Goal: Information Seeking & Learning: Learn about a topic

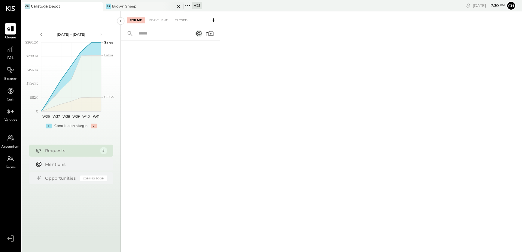
click at [178, 6] on icon at bounding box center [178, 6] width 3 height 3
click at [108, 4] on icon at bounding box center [107, 6] width 8 height 8
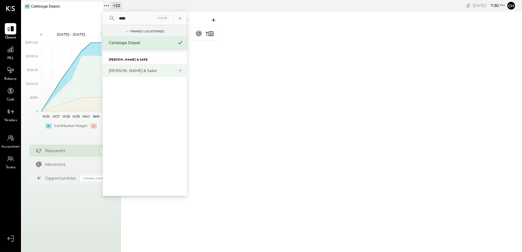
type input "****"
click at [131, 69] on div "[PERSON_NAME] & Sake" at bounding box center [141, 71] width 65 height 6
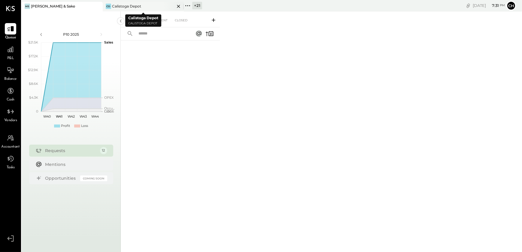
click at [178, 5] on icon at bounding box center [179, 6] width 8 height 7
click at [9, 55] on div "P&L" at bounding box center [10, 52] width 11 height 17
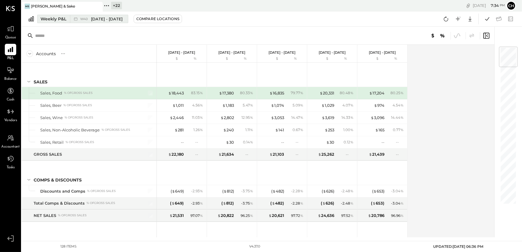
click at [54, 19] on div "Weekly P&L" at bounding box center [54, 19] width 26 height 6
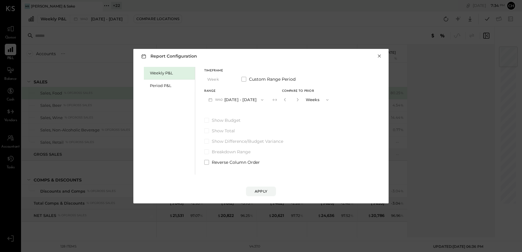
click at [379, 56] on button "×" at bounding box center [379, 56] width 5 height 6
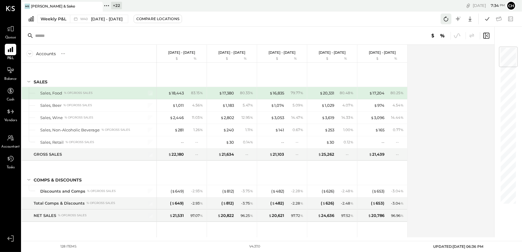
click at [448, 19] on icon at bounding box center [446, 19] width 5 height 5
click at [60, 19] on div "Weekly P&L" at bounding box center [54, 19] width 26 height 6
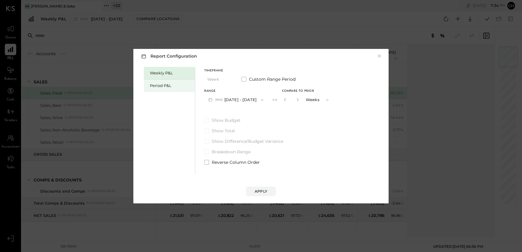
click at [167, 86] on div "Period P&L" at bounding box center [171, 86] width 42 height 6
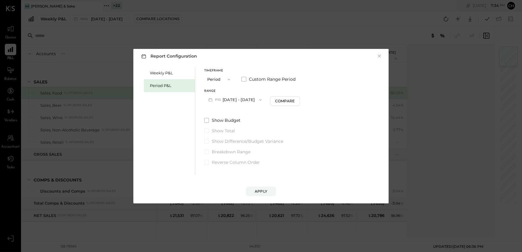
click at [262, 99] on icon "button" at bounding box center [260, 100] width 2 height 2
click at [292, 102] on div "Compare" at bounding box center [285, 101] width 20 height 5
click at [297, 99] on icon "button" at bounding box center [296, 99] width 2 height 3
type input "*"
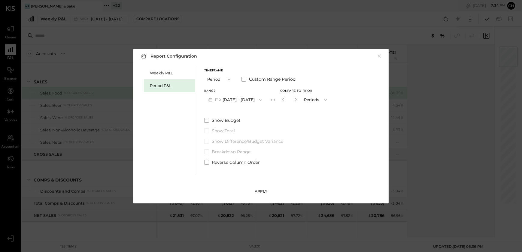
click at [261, 191] on div "Apply" at bounding box center [261, 191] width 13 height 5
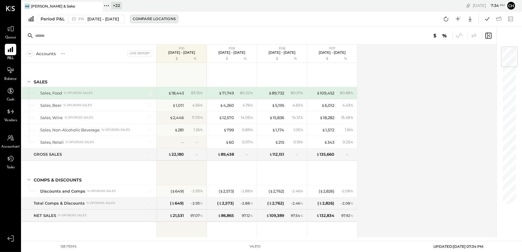
click at [154, 20] on div "Compare Locations" at bounding box center [154, 18] width 43 height 5
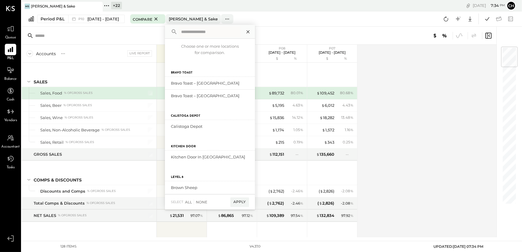
click at [252, 30] on icon at bounding box center [248, 32] width 8 height 8
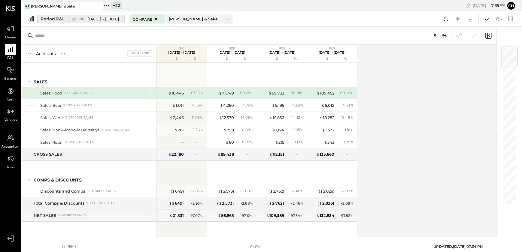
click at [102, 20] on span "[DATE] - [DATE]" at bounding box center [103, 19] width 32 height 6
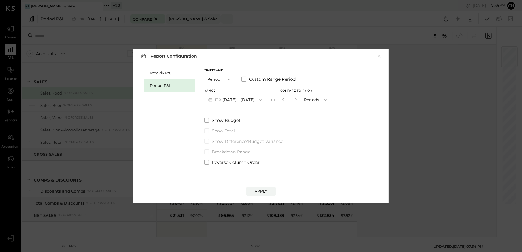
click at [240, 101] on button "P10 [DATE] - [DATE]" at bounding box center [235, 99] width 62 height 11
click at [240, 112] on span "[DATE] - [DATE]" at bounding box center [232, 113] width 29 height 5
click at [264, 191] on div "Apply" at bounding box center [261, 191] width 13 height 5
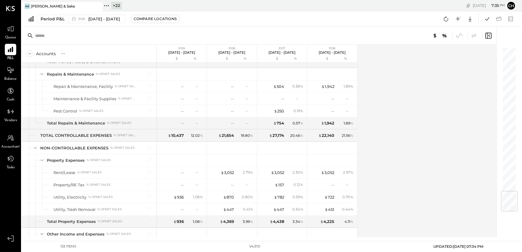
scroll to position [1215, 0]
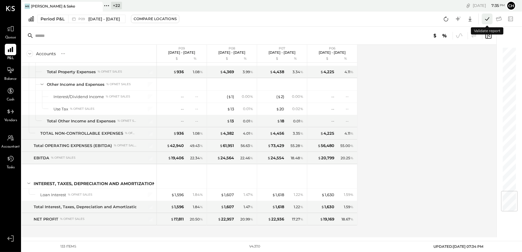
click at [487, 20] on icon at bounding box center [487, 18] width 4 height 3
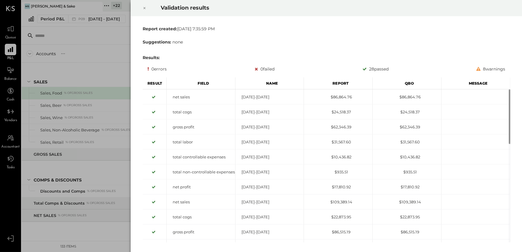
click at [143, 9] on icon at bounding box center [145, 8] width 4 height 7
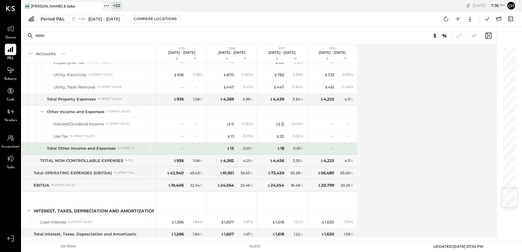
scroll to position [1215, 0]
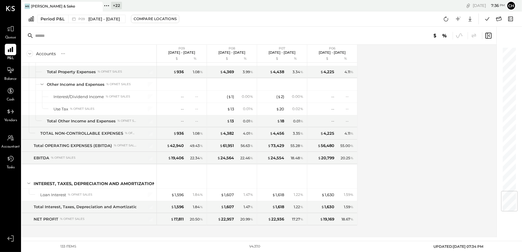
click at [439, 180] on div "Accounts S % GL P09 Sep 1 - 28, 2025 $ % P08 Aug 4 - 31, 2025 $ % P07 Jun 30 - …" at bounding box center [260, 141] width 476 height 193
click at [8, 75] on div at bounding box center [10, 70] width 11 height 11
click at [469, 18] on icon at bounding box center [470, 19] width 8 height 8
click at [447, 53] on div "Excel" at bounding box center [452, 54] width 48 height 13
click at [396, 127] on div "Accounts S % GL P09 Sep 1 - 28, 2025 $ % P08 Aug 4 - 31, 2025 $ % P07 Jun 30 - …" at bounding box center [260, 141] width 476 height 193
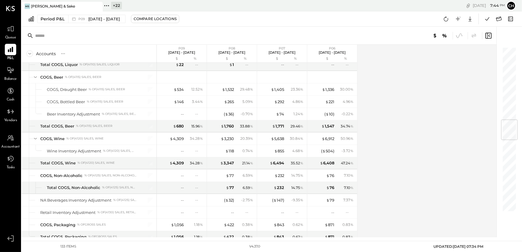
scroll to position [176, 0]
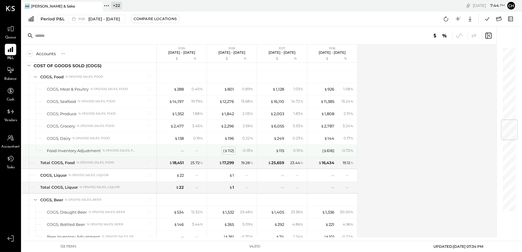
click at [228, 150] on div "( $ 112 )" at bounding box center [228, 151] width 11 height 6
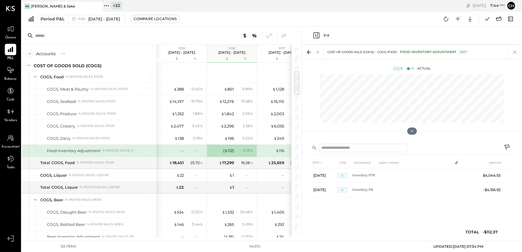
click at [514, 51] on icon at bounding box center [514, 52] width 3 height 3
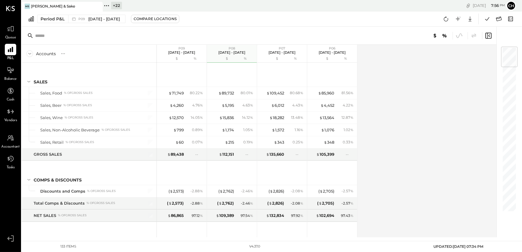
click at [404, 96] on div "Accounts S % GL P09 Sep 1 - 28, 2025 $ % P08 Aug 4 - 31, 2025 $ % P07 Jun 30 - …" at bounding box center [260, 141] width 476 height 193
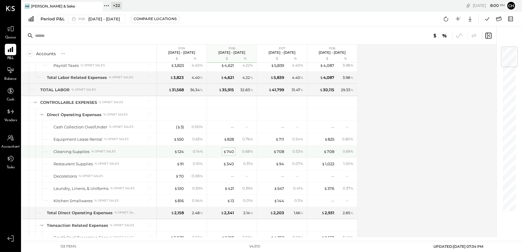
click at [228, 151] on div "$ 740" at bounding box center [228, 152] width 11 height 6
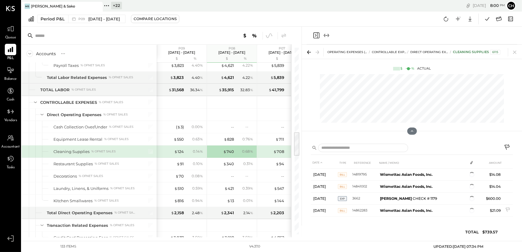
scroll to position [38, 0]
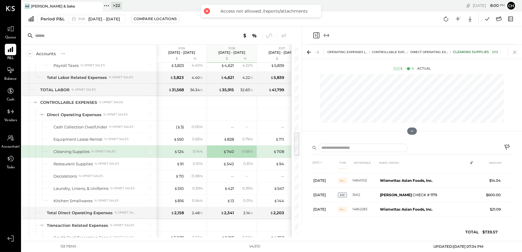
click at [515, 49] on icon at bounding box center [515, 52] width 8 height 8
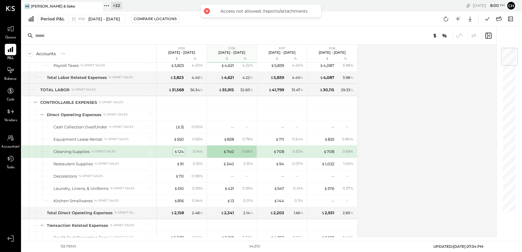
click at [177, 149] on div "$ 124" at bounding box center [179, 152] width 10 height 6
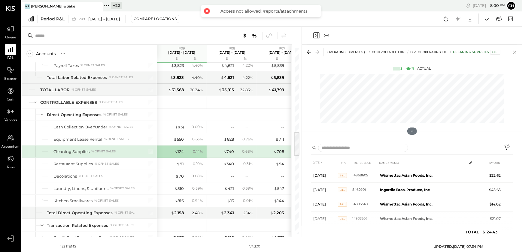
click at [517, 53] on icon at bounding box center [515, 52] width 8 height 8
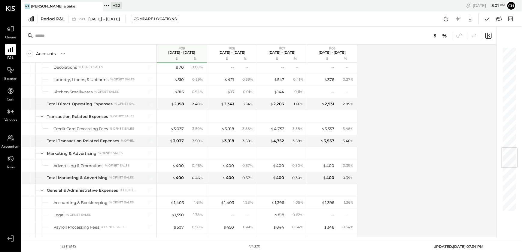
scroll to position [849, 0]
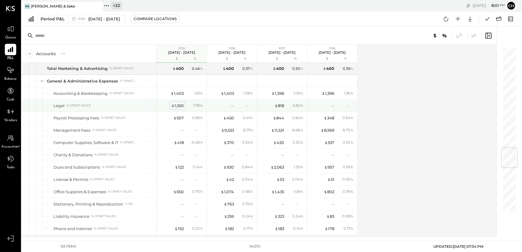
click at [172, 104] on span "$" at bounding box center [172, 105] width 3 height 5
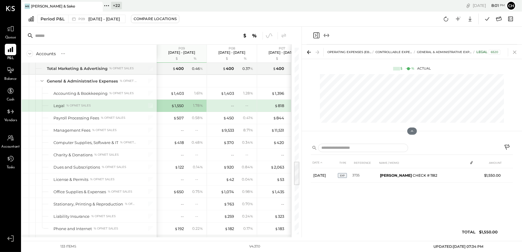
click at [515, 52] on icon at bounding box center [514, 52] width 3 height 3
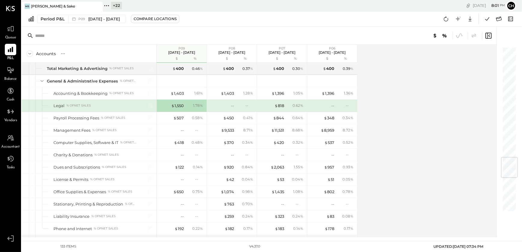
scroll to position [931, 0]
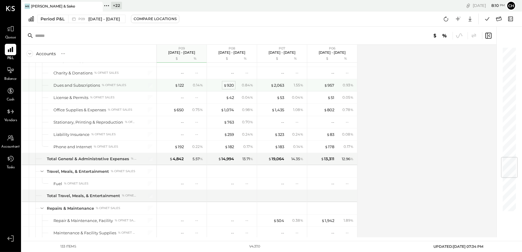
click at [228, 85] on div "$ 920" at bounding box center [229, 86] width 11 height 6
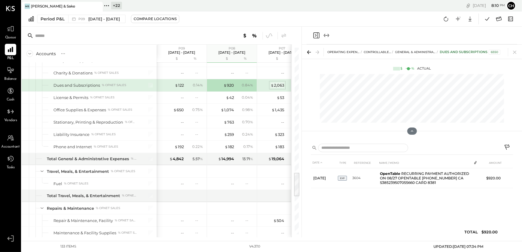
click at [273, 84] on span "$" at bounding box center [272, 85] width 3 height 5
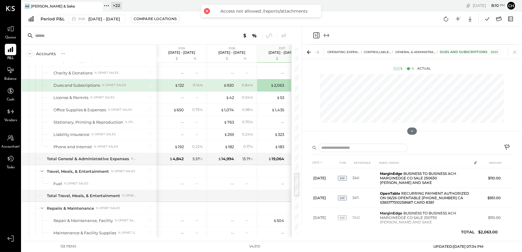
click at [185, 84] on div "0.14 %" at bounding box center [195, 85] width 20 height 5
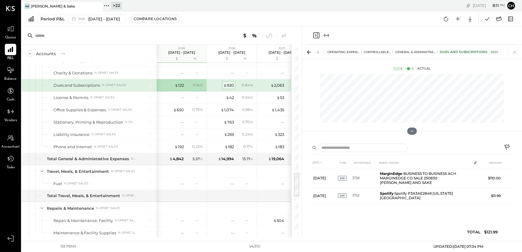
click at [232, 83] on div "$ 920" at bounding box center [229, 86] width 11 height 6
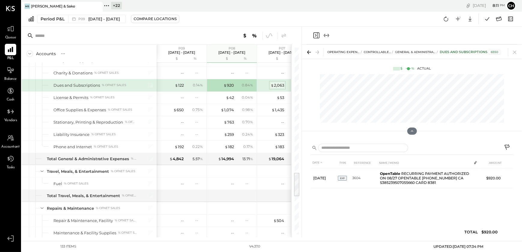
click at [280, 83] on div "$ 2,063" at bounding box center [278, 86] width 14 height 6
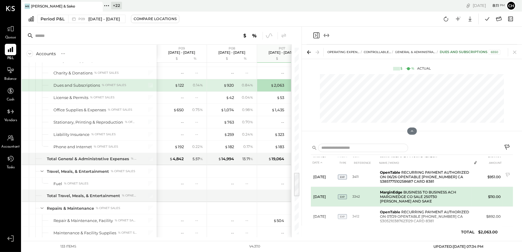
scroll to position [29, 0]
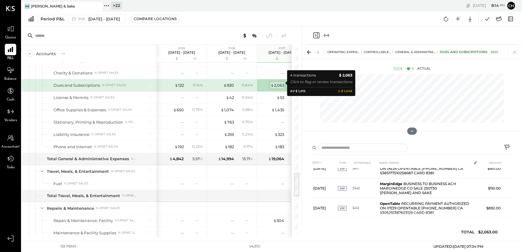
click at [277, 85] on div "$ 2,063" at bounding box center [278, 86] width 14 height 6
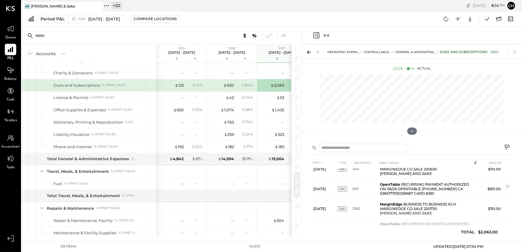
scroll to position [0, 0]
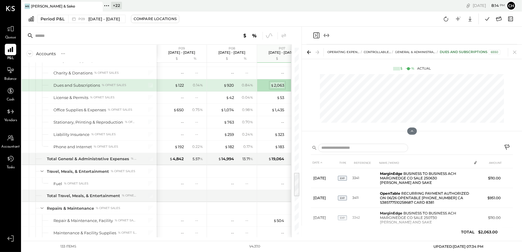
click at [281, 85] on div "$ 2,063" at bounding box center [278, 86] width 14 height 6
click at [228, 83] on div "$ 920" at bounding box center [229, 86] width 11 height 6
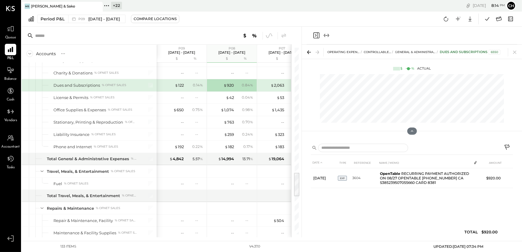
click at [286, 83] on div "1.55 %" at bounding box center [296, 85] width 20 height 5
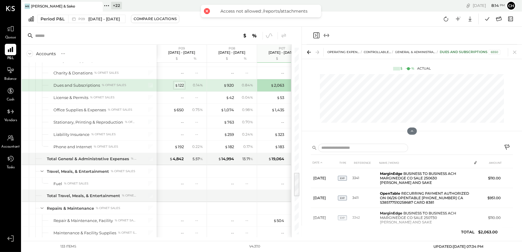
click at [179, 83] on div "$ 122" at bounding box center [179, 86] width 9 height 6
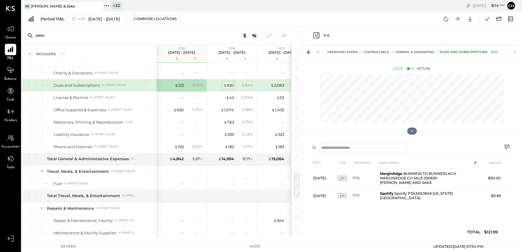
click at [226, 83] on span "$" at bounding box center [225, 85] width 3 height 5
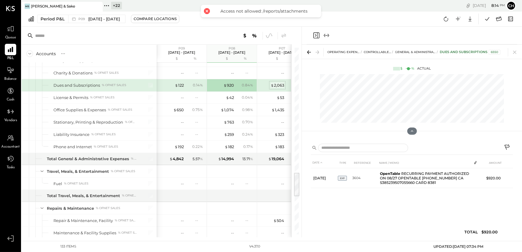
click at [272, 83] on span "$" at bounding box center [272, 85] width 3 height 5
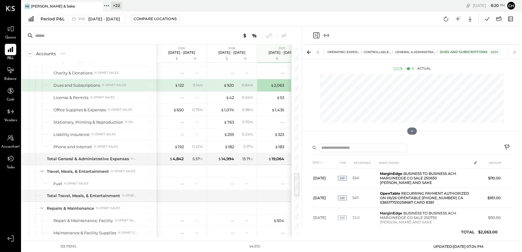
drag, startPoint x: 517, startPoint y: 52, endPoint x: 522, endPoint y: 130, distance: 78.6
click at [517, 52] on icon at bounding box center [515, 52] width 8 height 8
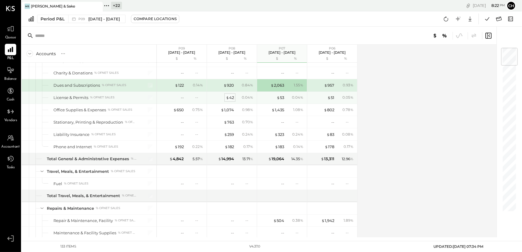
click at [230, 97] on div "$ 42" at bounding box center [230, 98] width 8 height 6
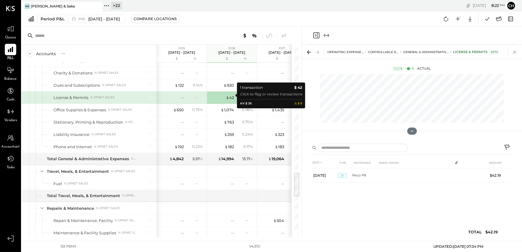
click at [514, 51] on icon at bounding box center [515, 52] width 8 height 8
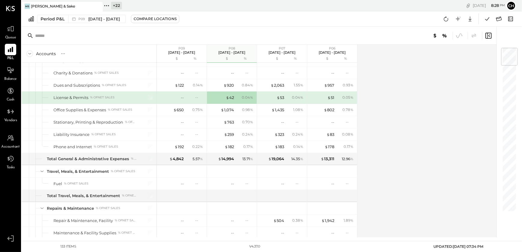
click at [420, 98] on div "Accounts S % GL P09 Sep 1 - 28, 2025 $ % P08 Aug 4 - 31, 2025 $ % P07 Jun 30 - …" at bounding box center [260, 141] width 476 height 193
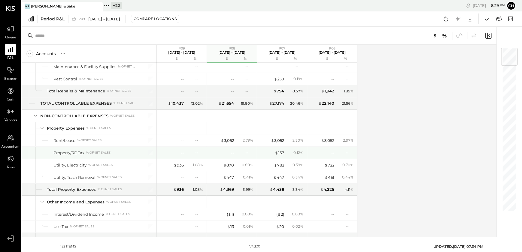
click at [274, 151] on div "$ 157" at bounding box center [272, 153] width 24 height 6
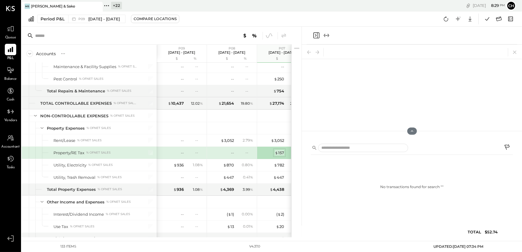
click at [277, 151] on span "$" at bounding box center [276, 153] width 3 height 5
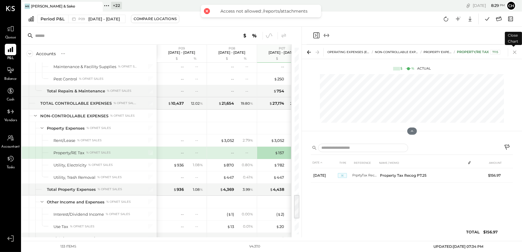
click at [517, 53] on icon at bounding box center [515, 52] width 8 height 8
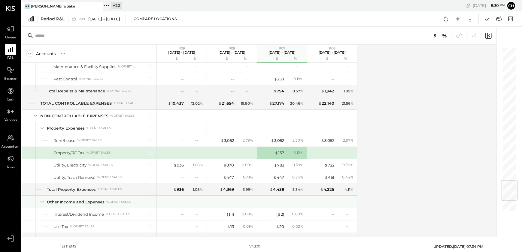
scroll to position [1125, 0]
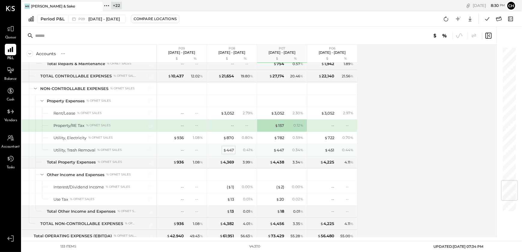
click at [230, 148] on div "$ 447" at bounding box center [228, 151] width 11 height 6
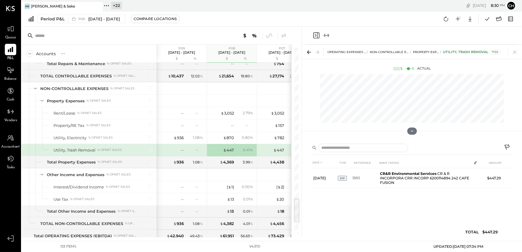
click at [515, 54] on icon at bounding box center [515, 52] width 8 height 8
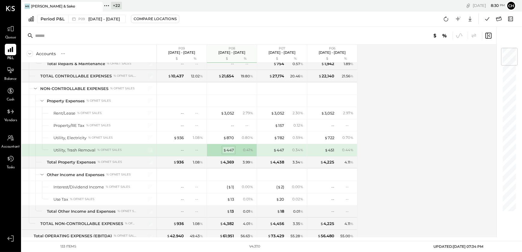
click at [233, 149] on div "$ 447" at bounding box center [228, 151] width 11 height 6
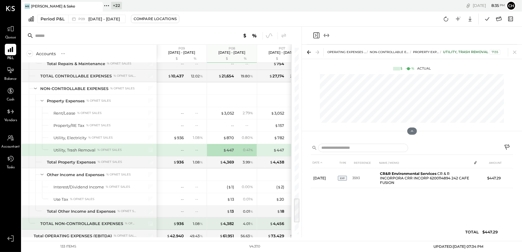
scroll to position [1215, 0]
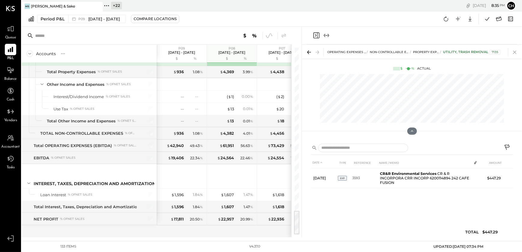
click at [514, 53] on icon at bounding box center [514, 52] width 3 height 3
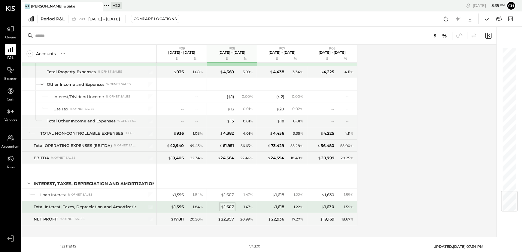
click at [234, 205] on div "$ 1,607" at bounding box center [227, 207] width 13 height 6
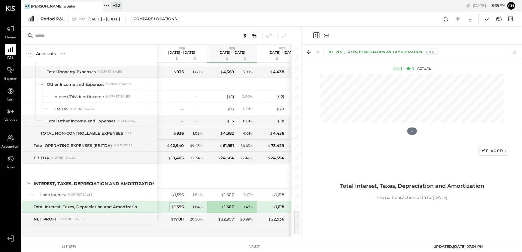
click at [177, 204] on div "$ 1,596" at bounding box center [177, 207] width 13 height 6
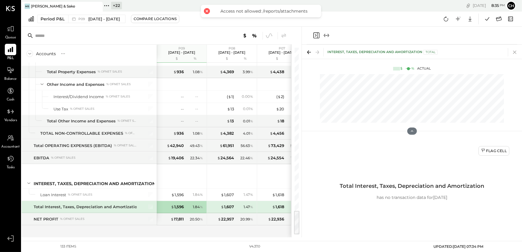
click at [516, 51] on icon at bounding box center [515, 52] width 8 height 8
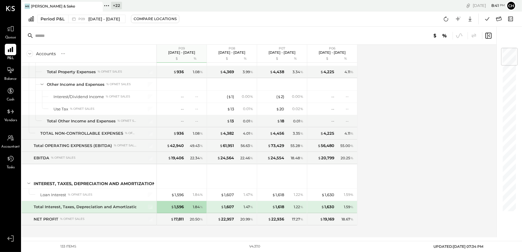
drag, startPoint x: 7, startPoint y: 77, endPoint x: 51, endPoint y: 39, distance: 58.0
click at [7, 77] on span "Balance" at bounding box center [10, 79] width 13 height 5
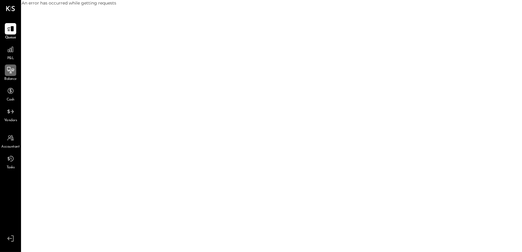
click at [11, 75] on div at bounding box center [10, 70] width 11 height 11
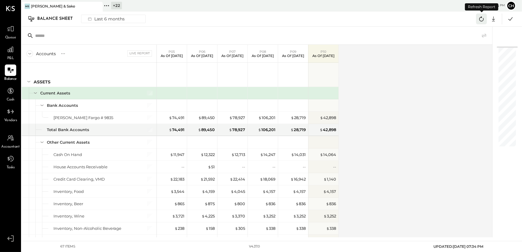
click at [481, 19] on icon at bounding box center [482, 19] width 8 height 8
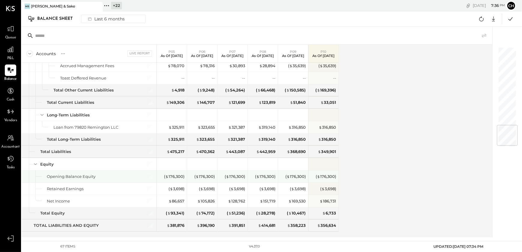
scroll to position [663, 0]
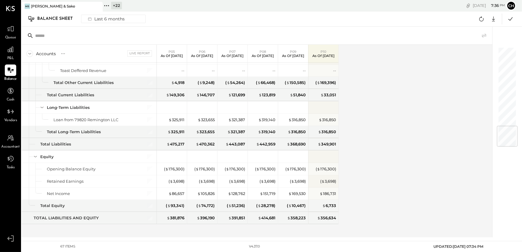
click at [428, 105] on div "Accounts S GL Live Report P05 As of Jun 1st 2025 P06 As of Jun 29th 2025 P07 As…" at bounding box center [258, 141] width 472 height 193
click at [480, 17] on icon at bounding box center [482, 19] width 8 height 8
click at [379, 114] on div "Accounts S GL Live Report P05 As of Jun 1st 2025 P06 As of Jun 29th 2025 P07 As…" at bounding box center [258, 141] width 472 height 193
click at [487, 17] on button at bounding box center [481, 19] width 11 height 11
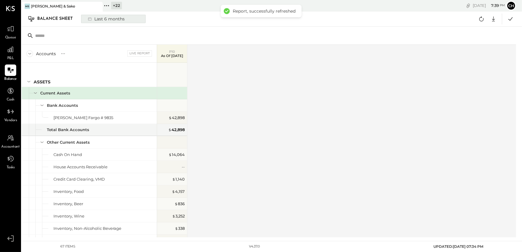
click at [105, 19] on div "Last 6 months" at bounding box center [105, 19] width 43 height 8
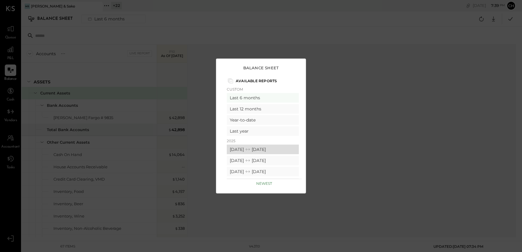
click at [261, 149] on div "09/29/2025 11/02/2025" at bounding box center [263, 150] width 72 height 10
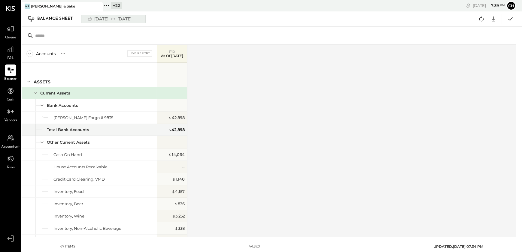
click at [99, 21] on div "09/29/2025 11/02/2025" at bounding box center [109, 19] width 50 height 8
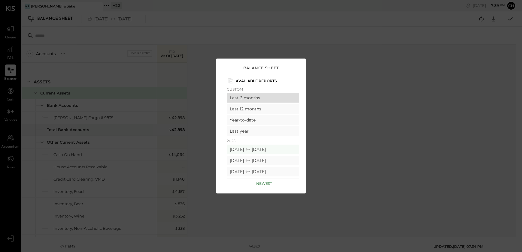
click at [243, 96] on div "Last 6 months" at bounding box center [263, 98] width 72 height 10
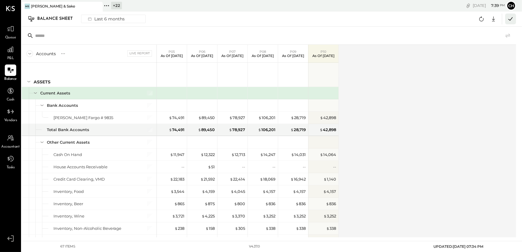
click at [511, 19] on icon at bounding box center [511, 19] width 8 height 8
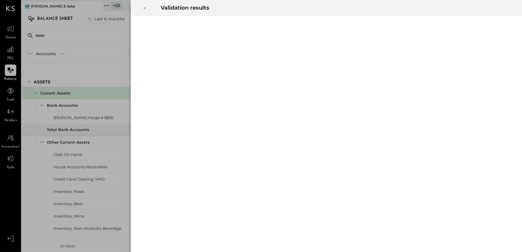
click at [145, 8] on icon at bounding box center [145, 8] width 4 height 7
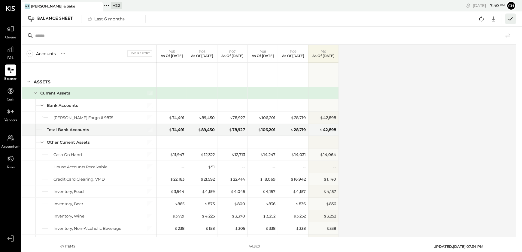
click at [510, 21] on icon at bounding box center [511, 19] width 8 height 8
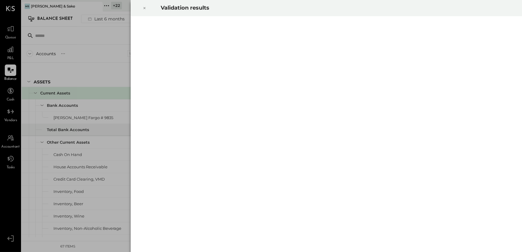
click at [143, 9] on icon at bounding box center [145, 8] width 4 height 7
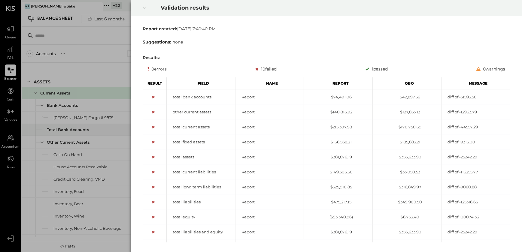
click at [145, 8] on icon at bounding box center [144, 8] width 2 height 2
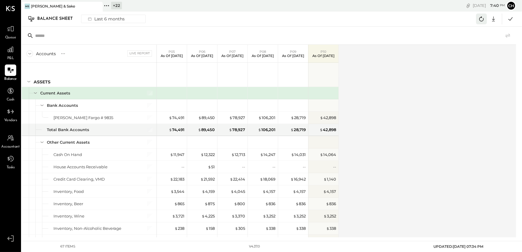
click at [482, 20] on icon at bounding box center [482, 19] width 8 height 8
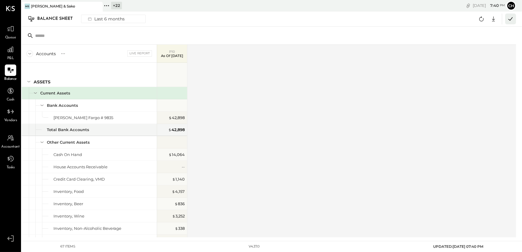
click at [511, 20] on icon at bounding box center [511, 19] width 8 height 8
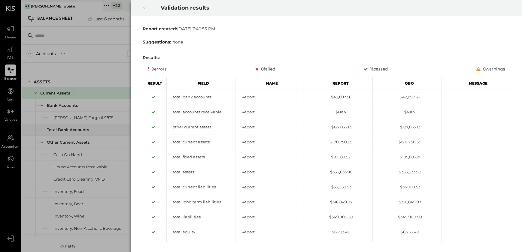
click at [144, 8] on icon at bounding box center [144, 8] width 2 height 2
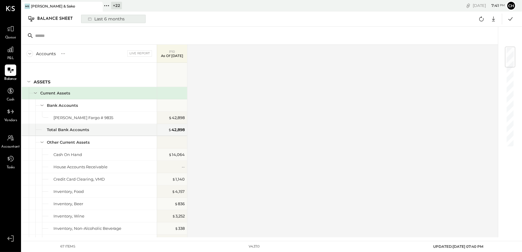
click at [115, 21] on div "Last 6 months" at bounding box center [105, 19] width 43 height 8
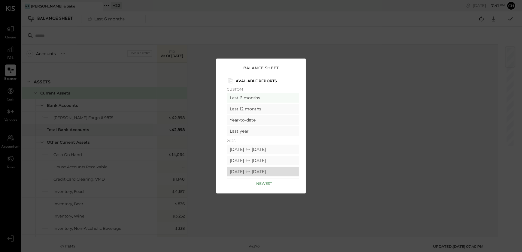
click at [261, 170] on div "08/04/2025 08/31/2025" at bounding box center [263, 172] width 72 height 10
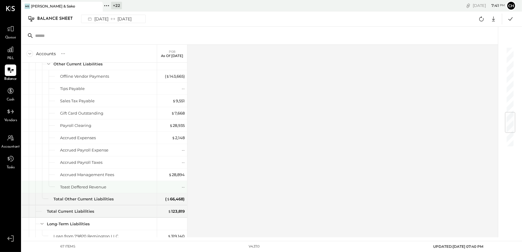
scroll to position [655, 0]
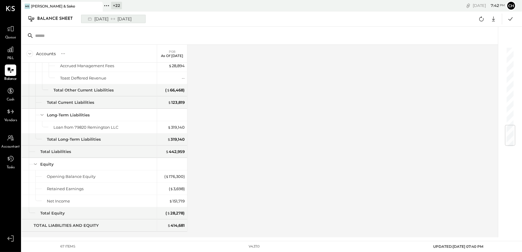
click at [130, 19] on div "08/04/2025 08/31/2025" at bounding box center [109, 19] width 50 height 8
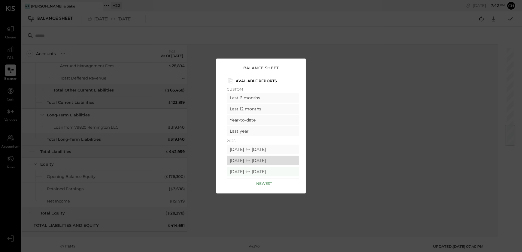
click at [252, 159] on div "09/01/2025 09/28/2025" at bounding box center [263, 161] width 72 height 10
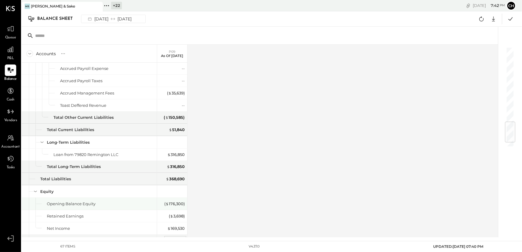
scroll to position [663, 0]
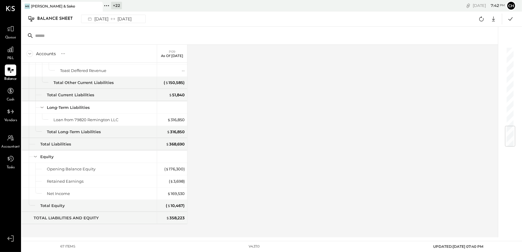
click at [273, 199] on div "Accounts S GL P09 As of Sep 28th 2025 ASSETS Current Assets Bank Accounts Wells…" at bounding box center [261, 141] width 478 height 193
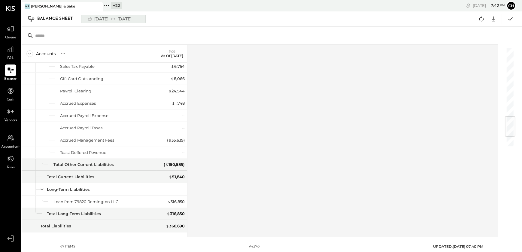
click at [105, 20] on div "09/01/2025 09/28/2025" at bounding box center [109, 19] width 50 height 8
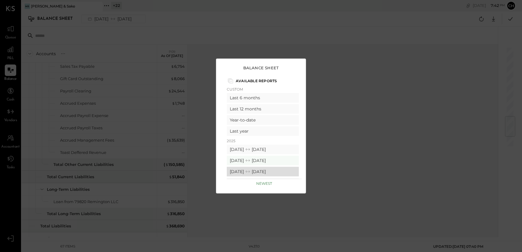
click at [254, 171] on div "08/04/2025 08/31/2025" at bounding box center [263, 172] width 72 height 10
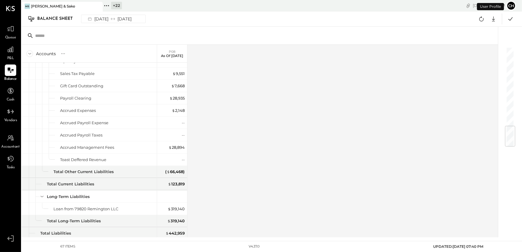
scroll to position [663, 0]
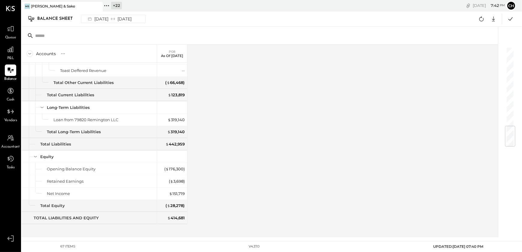
click at [233, 197] on div "Accounts S GL P08 As of Aug 31st 2025 ASSETS Current Assets Bank Accounts Wells…" at bounding box center [261, 141] width 478 height 193
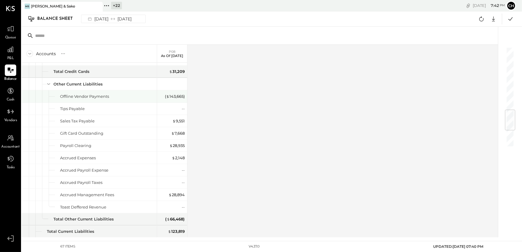
scroll to position [444, 0]
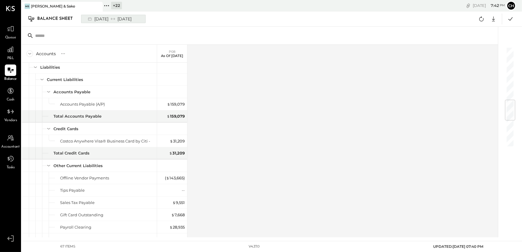
click at [118, 21] on div "08/04/2025 08/31/2025" at bounding box center [109, 19] width 50 height 8
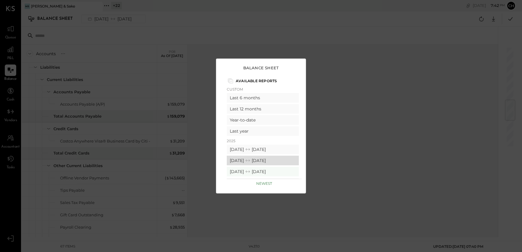
click at [251, 160] on div "09/01/2025 09/28/2025" at bounding box center [263, 161] width 72 height 10
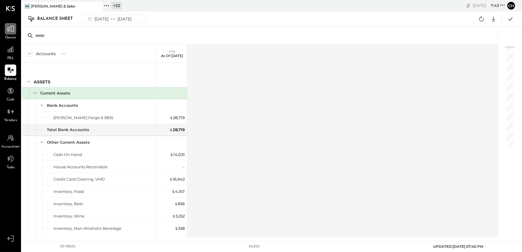
click at [10, 32] on icon at bounding box center [11, 29] width 8 height 8
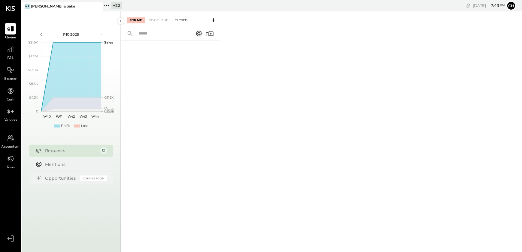
click at [178, 21] on div "Closed" at bounding box center [181, 20] width 19 height 6
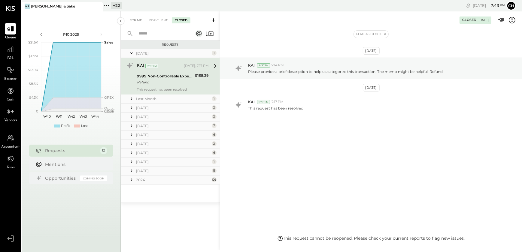
click at [132, 99] on icon at bounding box center [131, 99] width 1 height 3
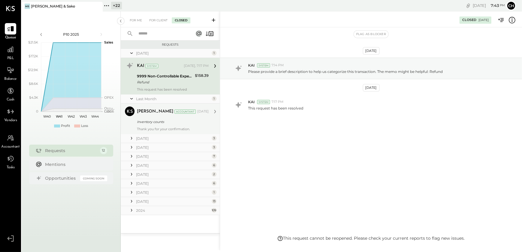
click at [162, 127] on div "Thank you for your confirmation." at bounding box center [173, 129] width 72 height 4
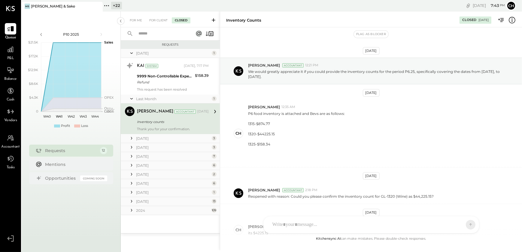
click at [132, 138] on icon at bounding box center [132, 139] width 6 height 6
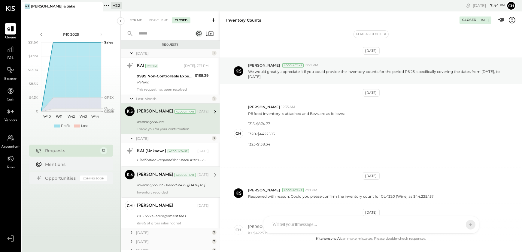
click at [170, 187] on div "Inventory count - Period P4.25 (03/31/25 to 05/04/25)" at bounding box center [172, 185] width 70 height 6
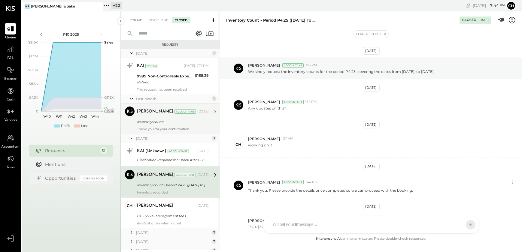
scroll to position [265, 0]
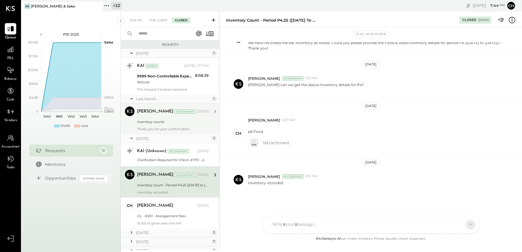
click at [150, 33] on input "text" at bounding box center [162, 34] width 54 height 10
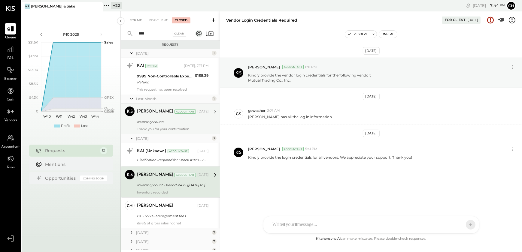
scroll to position [90, 0]
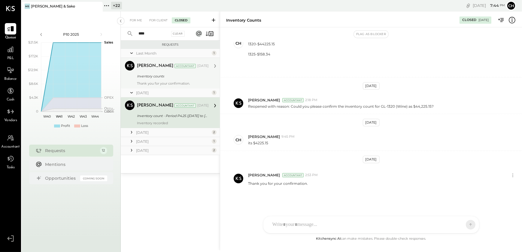
click at [157, 78] on div "Inventory counts" at bounding box center [172, 76] width 70 height 6
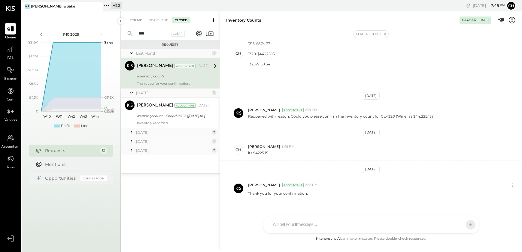
scroll to position [90, 0]
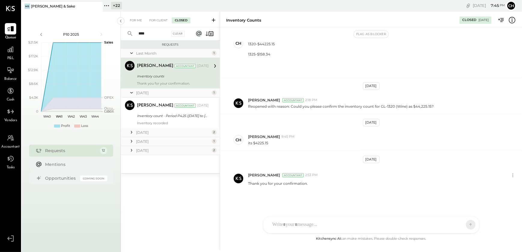
click at [148, 33] on input "****" at bounding box center [152, 34] width 35 height 10
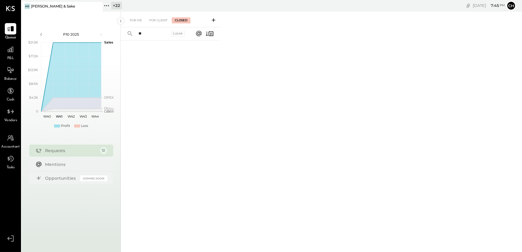
type input "*"
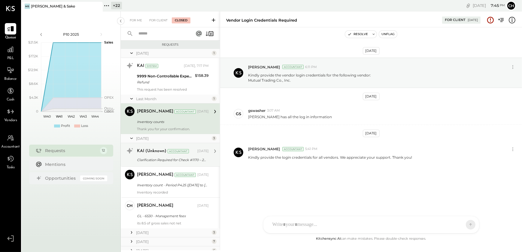
click at [160, 159] on div "Clarification Required for Check #1170 – 2nd QTR Management" at bounding box center [172, 160] width 70 height 6
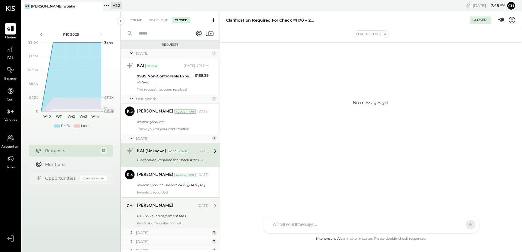
click at [131, 233] on icon at bounding box center [132, 233] width 6 height 6
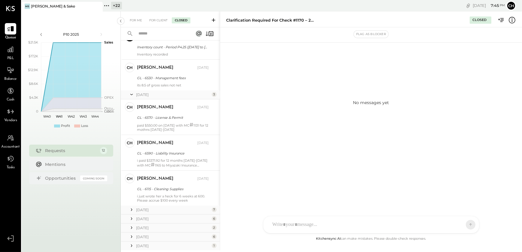
scroll to position [172, 0]
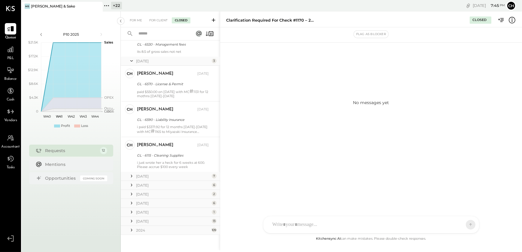
click at [132, 175] on icon at bounding box center [131, 176] width 1 height 3
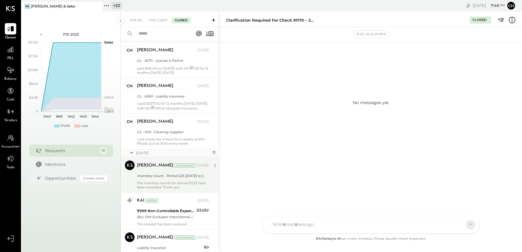
scroll to position [227, 0]
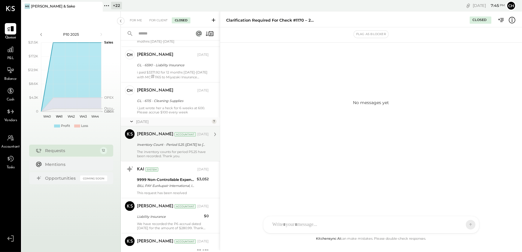
click at [171, 150] on div "The inventory counts for period P5.25 have been recorded. Thank you." at bounding box center [173, 154] width 72 height 8
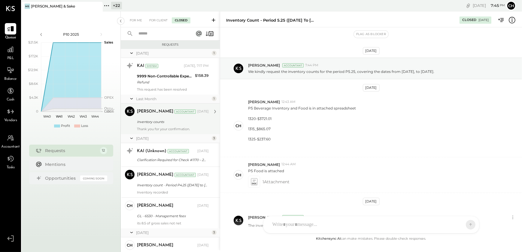
click at [164, 124] on div "Inventory counts" at bounding box center [172, 122] width 70 height 6
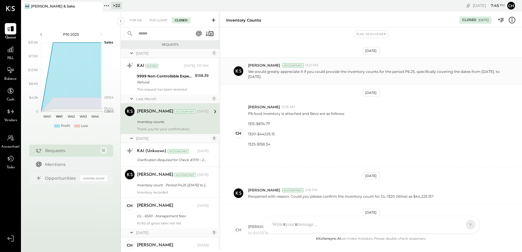
copy p "We would greatly appreciate it if you could provide the inventory counts for th…"
drag, startPoint x: 249, startPoint y: 72, endPoint x: 279, endPoint y: 76, distance: 30.3
click at [279, 76] on p "We would greatly appreciate it if you could provide the inventory counts for th…" at bounding box center [376, 74] width 256 height 10
click at [213, 21] on icon at bounding box center [214, 20] width 6 height 6
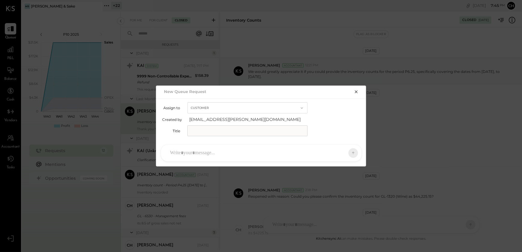
click at [220, 111] on button "Customer" at bounding box center [248, 107] width 120 height 11
click at [323, 113] on div "Assign to Customer" at bounding box center [261, 107] width 198 height 11
click at [358, 93] on icon "button" at bounding box center [356, 92] width 5 height 5
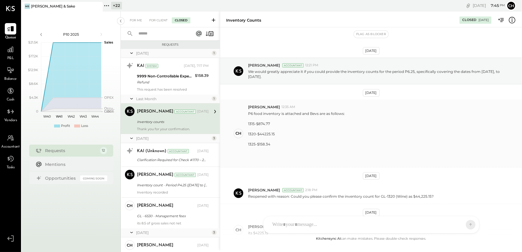
click at [346, 136] on div "P6 food inventory is attached and Bevs are as follows: 1315-$874.77 1320-$44225…" at bounding box center [382, 136] width 269 height 53
click at [213, 18] on icon at bounding box center [214, 20] width 6 height 6
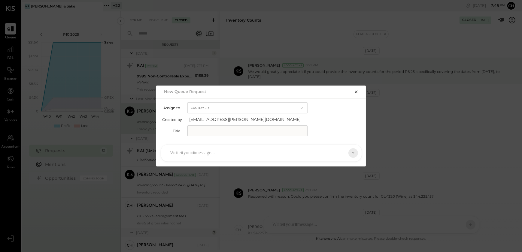
click at [222, 111] on button "Customer" at bounding box center [248, 107] width 120 height 11
click at [221, 111] on div "Customer" at bounding box center [248, 108] width 120 height 11
click at [210, 129] on input "text" at bounding box center [248, 131] width 120 height 11
type input "**********"
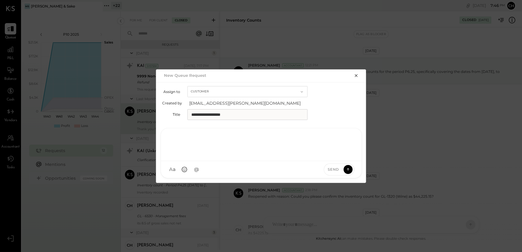
click at [194, 149] on div at bounding box center [261, 144] width 189 height 24
paste div
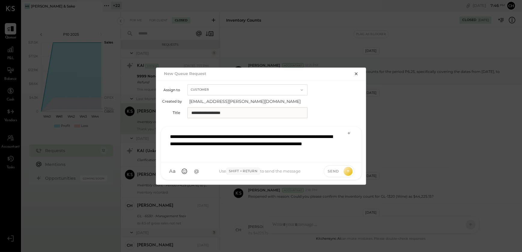
click at [240, 142] on div "**********" at bounding box center [261, 144] width 189 height 28
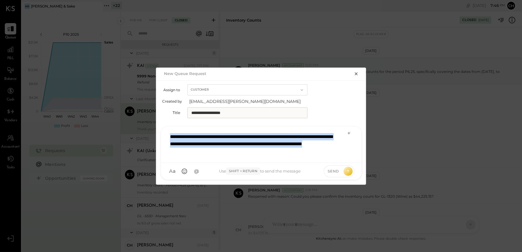
click at [240, 142] on div "**********" at bounding box center [261, 144] width 189 height 28
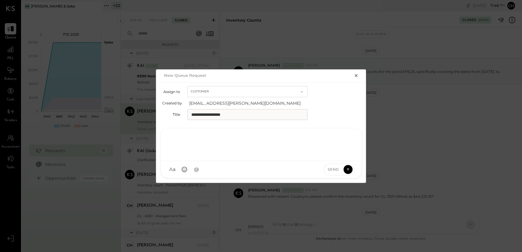
click at [186, 142] on div at bounding box center [261, 144] width 189 height 24
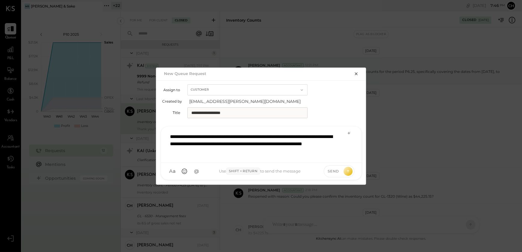
click at [173, 137] on div "**********" at bounding box center [261, 144] width 189 height 28
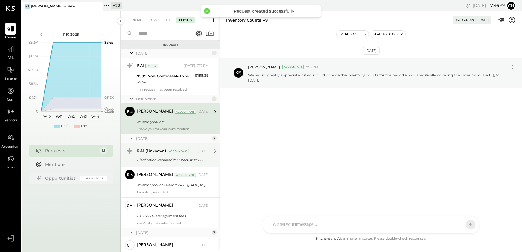
scroll to position [52, 0]
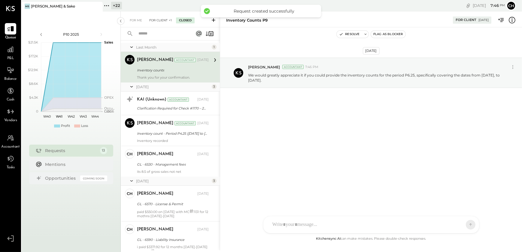
click at [159, 21] on div "For Client +1" at bounding box center [160, 20] width 29 height 6
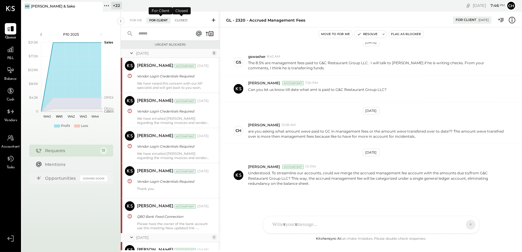
click at [180, 19] on div "Closed" at bounding box center [181, 20] width 19 height 6
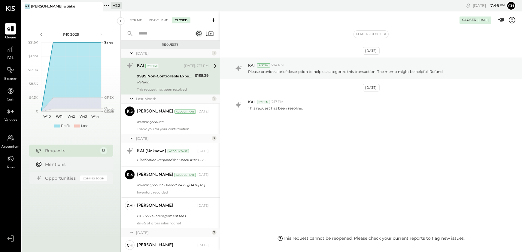
click at [157, 18] on div "For Client" at bounding box center [158, 20] width 24 height 6
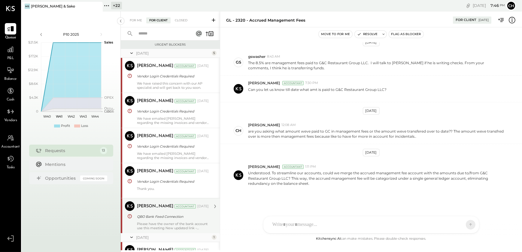
scroll to position [184, 0]
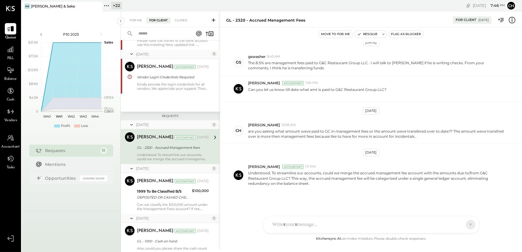
click at [154, 35] on input "text" at bounding box center [161, 34] width 53 height 10
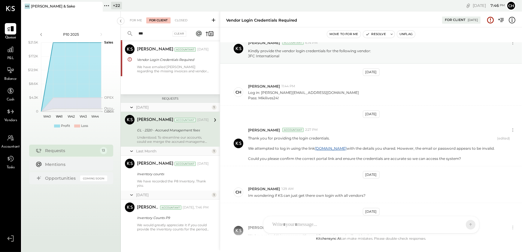
scroll to position [87, 0]
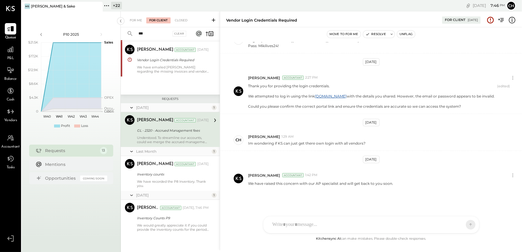
type input "***"
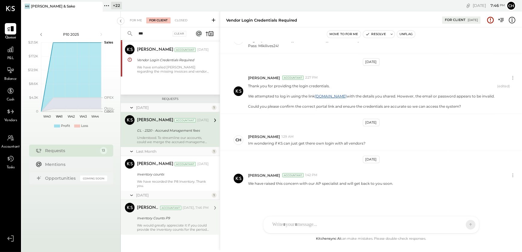
click at [165, 220] on div "Inventory Counts P9" at bounding box center [172, 218] width 70 height 6
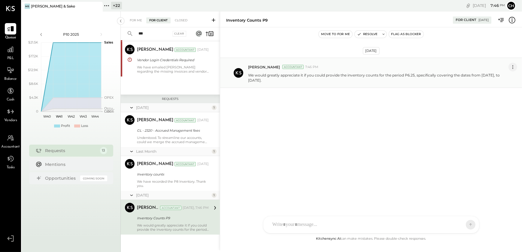
click at [513, 66] on icon at bounding box center [513, 67] width 6 height 6
click at [501, 75] on button "Edit Message" at bounding box center [498, 77] width 38 height 10
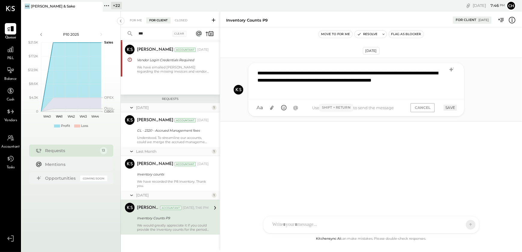
click at [288, 80] on div "**********" at bounding box center [357, 81] width 204 height 28
click at [395, 79] on div "**********" at bounding box center [357, 81] width 204 height 28
click at [426, 80] on div "**********" at bounding box center [357, 81] width 204 height 28
click at [281, 89] on div "**********" at bounding box center [357, 81] width 204 height 28
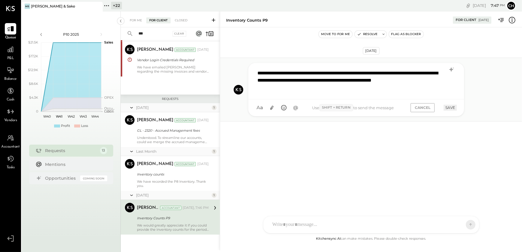
click at [453, 108] on button "SAVE" at bounding box center [450, 108] width 13 height 6
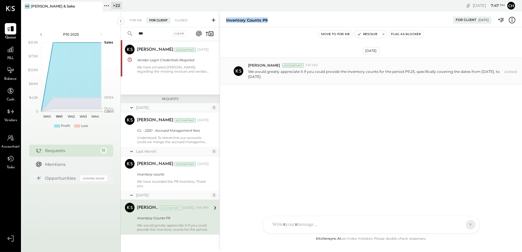
copy div "Inventory Counts P9"
drag, startPoint x: 227, startPoint y: 19, endPoint x: 254, endPoint y: 20, distance: 27.4
click at [254, 20] on div "Inventory Counts P9" at bounding box center [246, 20] width 41 height 6
click at [292, 212] on div at bounding box center [372, 200] width 204 height 24
click at [285, 132] on div "Oct 6th, 2025 Chetan Vaghela Accountant 7:47 PM We would greatly appreciate it …" at bounding box center [371, 131] width 302 height 208
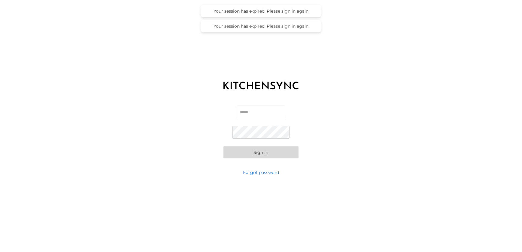
type input "**********"
click at [251, 153] on button "Sign in" at bounding box center [261, 153] width 75 height 12
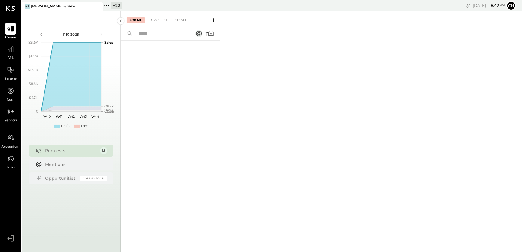
click at [7, 77] on span "Balance" at bounding box center [10, 79] width 13 height 5
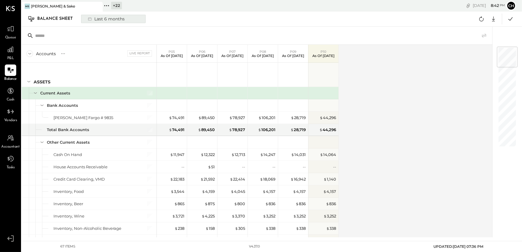
click at [114, 18] on div "Last 6 months" at bounding box center [105, 19] width 43 height 8
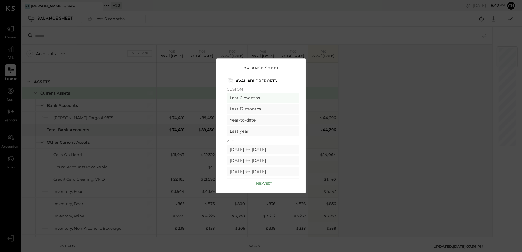
click at [390, 93] on div "Balance Sheet Available Reports Custom Last 6 months Last 12 months Year-to-dat…" at bounding box center [261, 126] width 522 height 252
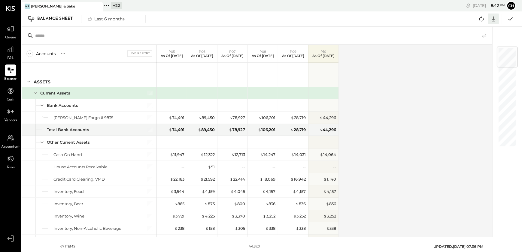
click at [493, 19] on icon at bounding box center [494, 19] width 8 height 8
click at [467, 53] on div "Excel" at bounding box center [475, 54] width 48 height 13
click at [353, 8] on div "[DATE] 8 : 45 pm Ch User Profile" at bounding box center [404, 5] width 238 height 11
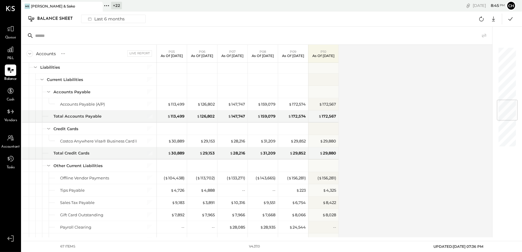
scroll to position [102, 0]
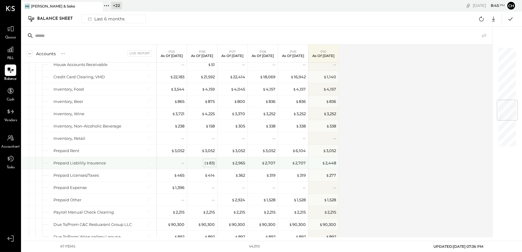
click at [207, 163] on span "$" at bounding box center [207, 163] width 3 height 5
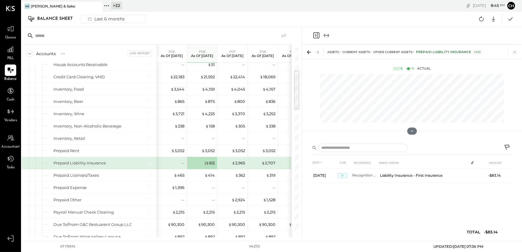
click at [515, 51] on icon at bounding box center [515, 52] width 8 height 8
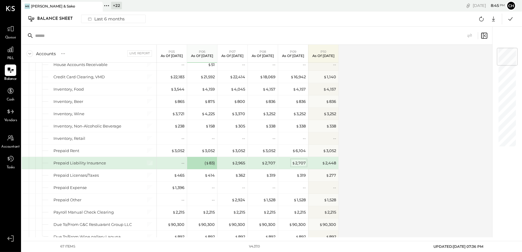
click at [303, 163] on div "$ 2,707" at bounding box center [299, 163] width 14 height 6
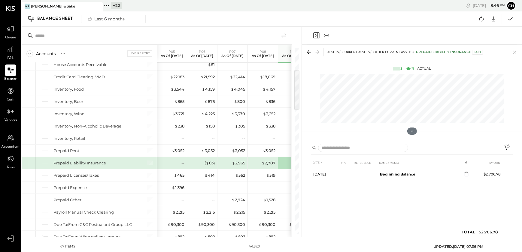
drag, startPoint x: 517, startPoint y: 50, endPoint x: 521, endPoint y: 62, distance: 12.3
click at [517, 50] on icon at bounding box center [515, 52] width 8 height 8
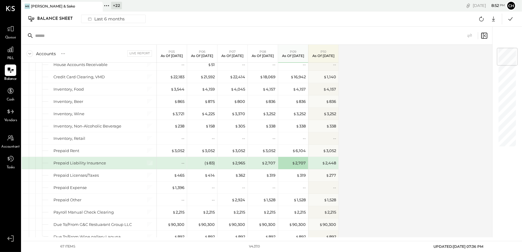
scroll to position [508, 0]
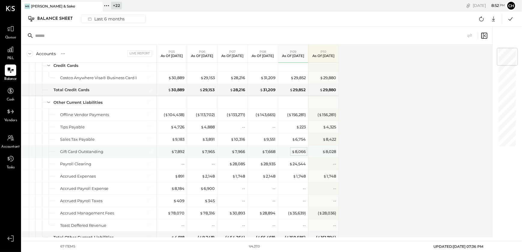
click at [299, 151] on div "$ 8,066" at bounding box center [299, 152] width 14 height 6
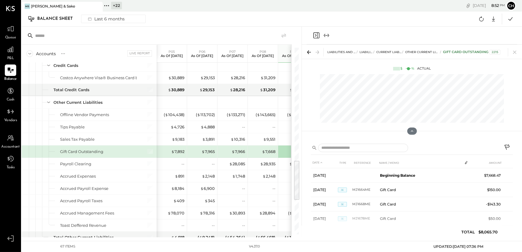
click at [273, 10] on div "+ 22 Pinned Locations ( 1 ) Miki Sushi & Sake Calistoga Depot Calistoga Depot L…" at bounding box center [194, 5] width 182 height 11
click at [517, 50] on icon at bounding box center [515, 52] width 8 height 8
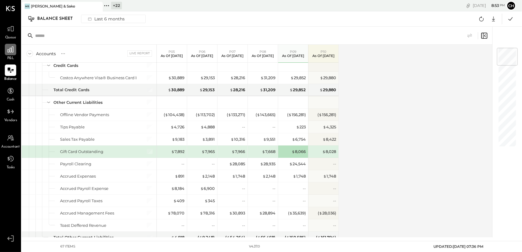
click at [9, 53] on div at bounding box center [10, 49] width 11 height 11
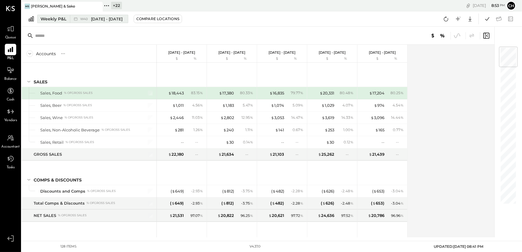
click at [60, 19] on div "Weekly P&L" at bounding box center [54, 19] width 26 height 6
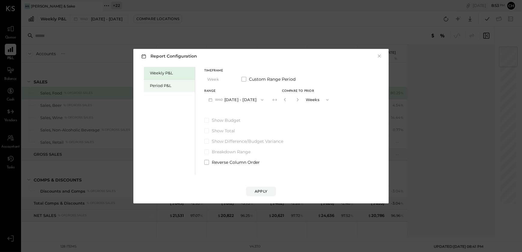
click at [163, 85] on div "Period P&L" at bounding box center [171, 86] width 42 height 6
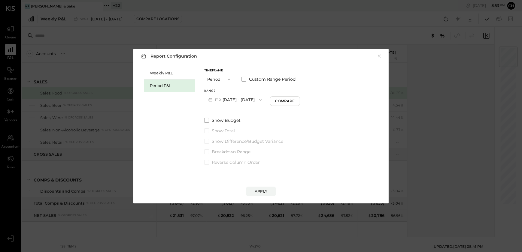
click at [246, 102] on button "P10 Sep 29 - Nov 2, 2025" at bounding box center [235, 99] width 62 height 11
click at [233, 116] on div "P09 Sep 1 - 28, 2025" at bounding box center [239, 113] width 69 height 13
click at [262, 192] on div "Apply" at bounding box center [261, 191] width 13 height 5
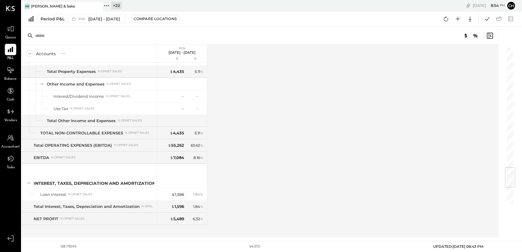
scroll to position [1017, 0]
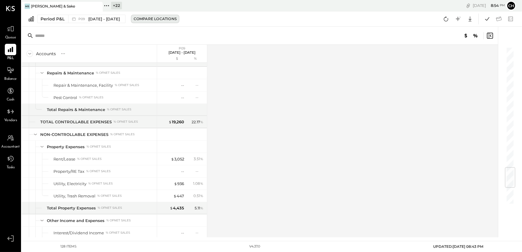
click at [144, 20] on div "Compare Locations" at bounding box center [155, 18] width 43 height 5
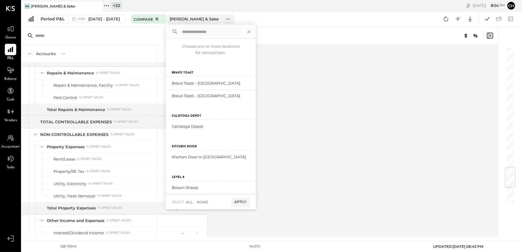
click at [337, 90] on div "Accounts S % GL P09 Sep 1 - 28, 2025 $ % SALES Sales, Food % of GROSS SALES Sal…" at bounding box center [261, 141] width 478 height 193
click at [249, 30] on icon at bounding box center [249, 32] width 8 height 8
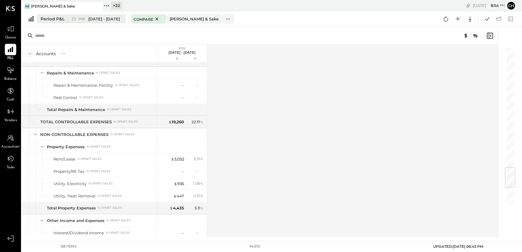
click at [88, 19] on span "Sep 1 - 28, 2025" at bounding box center [104, 19] width 32 height 6
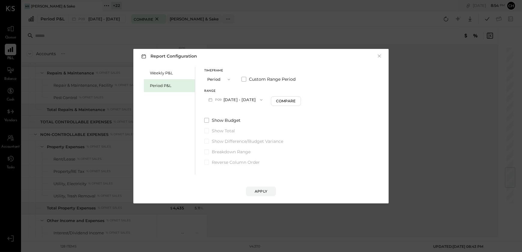
click at [253, 102] on button "P09 Sep 1 - 28, 2025" at bounding box center [235, 99] width 63 height 11
click at [243, 80] on span at bounding box center [244, 79] width 5 height 5
click at [287, 99] on icon "button" at bounding box center [284, 100] width 5 height 5
click at [236, 102] on button "Sep 1, 2025" at bounding box center [222, 99] width 36 height 11
click at [223, 125] on span "Aug 4, 2025" at bounding box center [218, 125] width 13 height 5
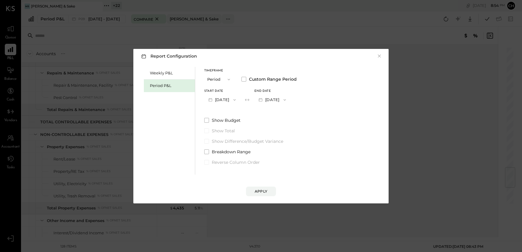
click at [261, 191] on div "Apply" at bounding box center [261, 191] width 13 height 5
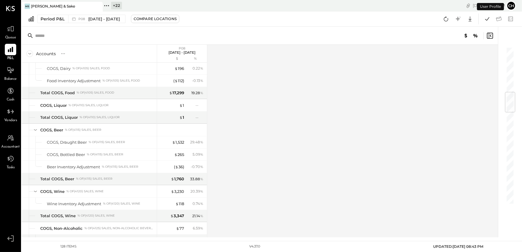
scroll to position [382, 0]
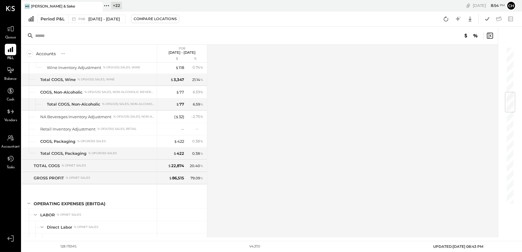
click at [227, 159] on div "Accounts S % GL P08 Aug 4 - 31, 2025 $ % SALES Sales, Food % of GROSS SALES Sal…" at bounding box center [261, 141] width 478 height 193
click at [101, 23] on div "Period P&L P08 Aug 4 - 31, 2025 Compare Locations Google Sheets Excel" at bounding box center [272, 18] width 501 height 15
click at [101, 19] on span "Aug 4 - 31, 2025" at bounding box center [104, 19] width 32 height 6
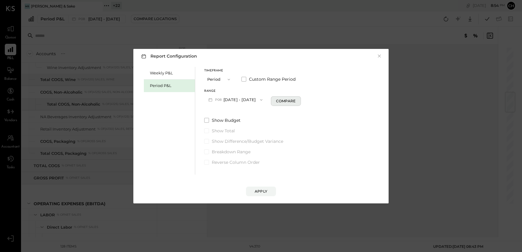
click at [285, 102] on div "Compare" at bounding box center [286, 101] width 20 height 5
click at [296, 100] on icon "button" at bounding box center [297, 99] width 2 height 3
type input "*"
click at [264, 194] on div "Apply" at bounding box center [261, 191] width 13 height 5
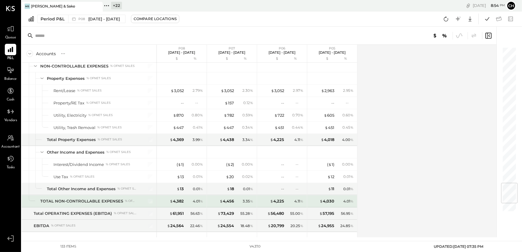
scroll to position [1215, 0]
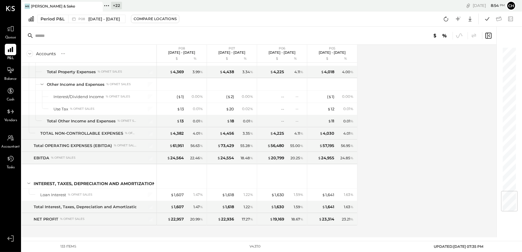
click at [388, 122] on div "Accounts S % GL P08 Aug 4 - 31, 2025 $ % P07 Jun 30 - Aug 3, 2025 $ % P06 Jun 2…" at bounding box center [260, 141] width 476 height 193
click at [143, 18] on div "Compare Locations" at bounding box center [155, 18] width 43 height 5
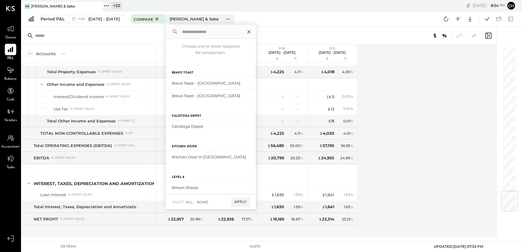
click at [248, 31] on icon at bounding box center [248, 31] width 3 height 3
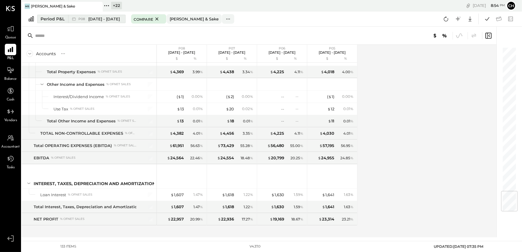
click at [90, 20] on span "Aug 4 - 31, 2025" at bounding box center [104, 19] width 32 height 6
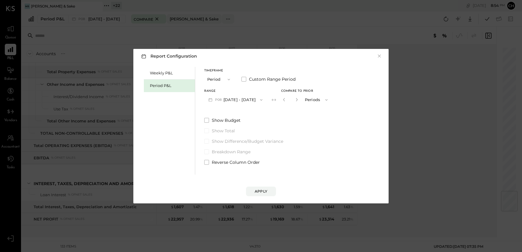
click at [229, 103] on button "P08 Aug 4 - 31, 2025" at bounding box center [235, 99] width 63 height 11
click at [234, 101] on span "Sep 29 - Nov 2, 2025" at bounding box center [232, 100] width 29 height 5
click at [247, 97] on button "P10 Sep 29 - Nov 2, 2025" at bounding box center [235, 99] width 62 height 11
click at [242, 113] on span "Sep 1 - 28, 2025" at bounding box center [232, 113] width 29 height 5
click at [255, 191] on div "Apply" at bounding box center [261, 191] width 13 height 5
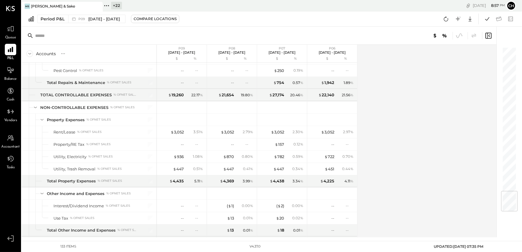
scroll to position [1215, 0]
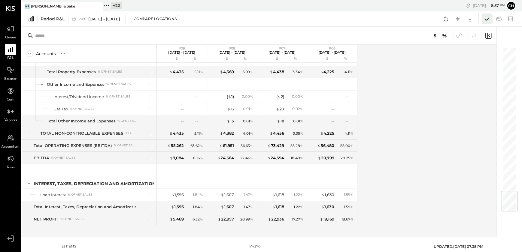
click at [486, 19] on icon at bounding box center [488, 19] width 8 height 8
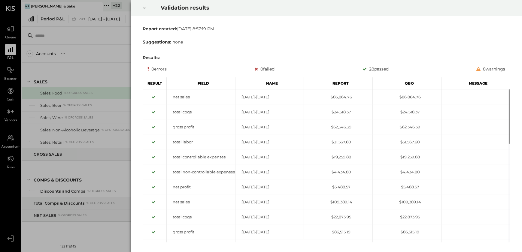
click at [144, 10] on icon at bounding box center [145, 8] width 4 height 7
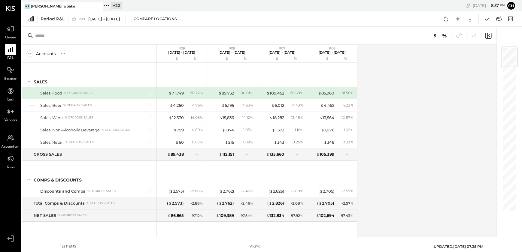
drag, startPoint x: 13, startPoint y: 78, endPoint x: 49, endPoint y: 142, distance: 73.2
click at [13, 78] on span "Balance" at bounding box center [10, 79] width 13 height 5
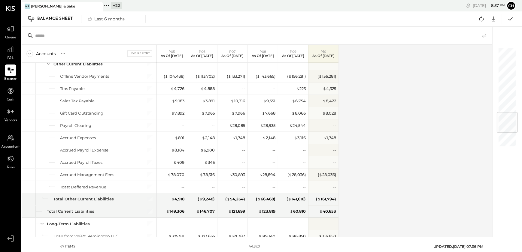
scroll to position [663, 0]
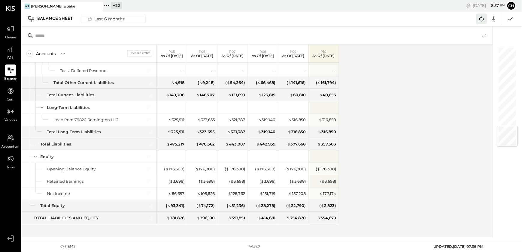
click at [483, 18] on icon at bounding box center [482, 19] width 8 height 8
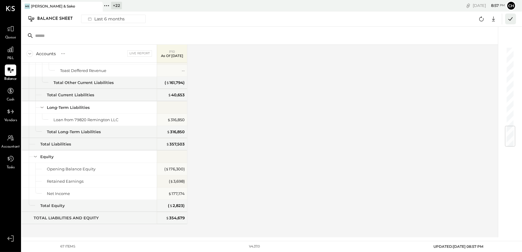
click at [510, 19] on icon at bounding box center [511, 19] width 8 height 8
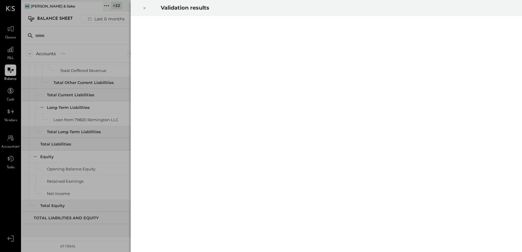
click at [143, 6] on icon at bounding box center [145, 8] width 4 height 7
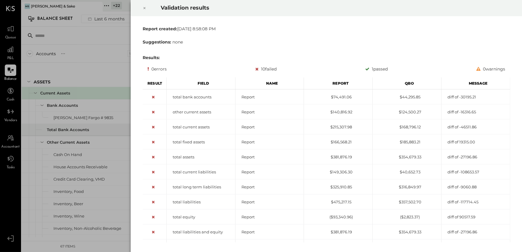
click at [144, 7] on icon at bounding box center [145, 8] width 4 height 7
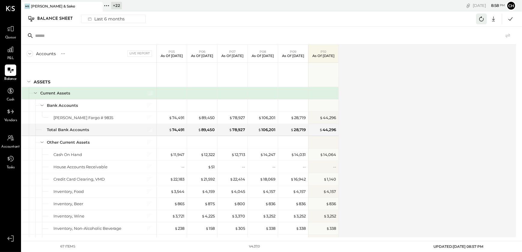
click at [480, 19] on icon at bounding box center [482, 19] width 8 height 8
click at [483, 18] on icon at bounding box center [482, 19] width 8 height 8
click at [406, 95] on div "Accounts S GL Live Report P05 As of [DATE] P06 As of [DATE] P07 As of [DATE] P0…" at bounding box center [270, 141] width 496 height 193
click at [480, 19] on icon at bounding box center [482, 19] width 8 height 8
click at [481, 19] on icon at bounding box center [482, 19] width 8 height 8
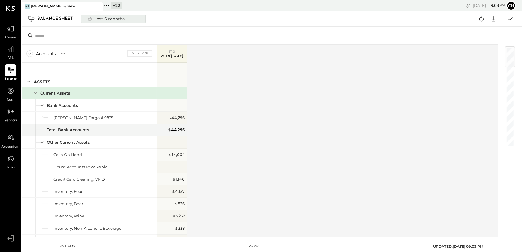
click at [108, 20] on div "Last 6 months" at bounding box center [105, 19] width 43 height 8
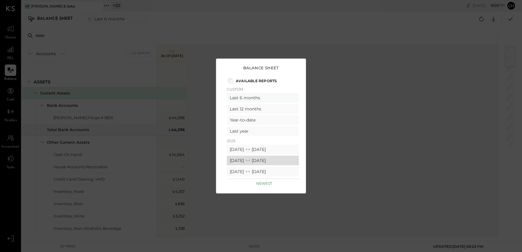
click at [251, 161] on div "[DATE] [DATE]" at bounding box center [263, 161] width 72 height 10
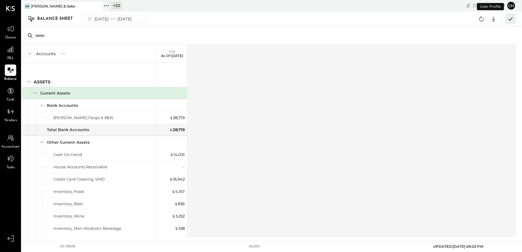
click at [513, 19] on icon at bounding box center [511, 19] width 8 height 8
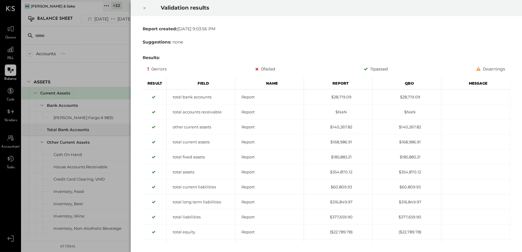
click at [144, 8] on icon at bounding box center [145, 8] width 4 height 7
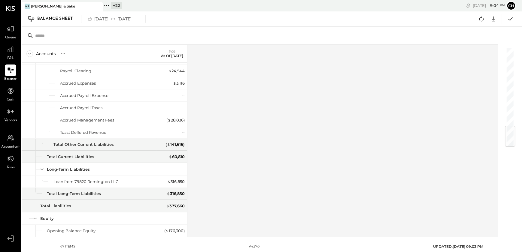
scroll to position [663, 0]
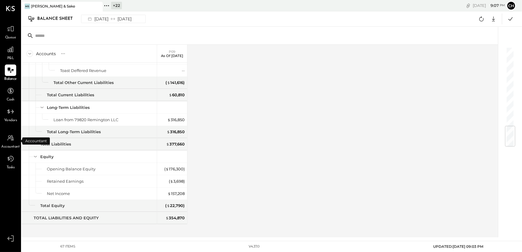
drag, startPoint x: 10, startPoint y: 142, endPoint x: 28, endPoint y: 132, distance: 20.9
click at [10, 142] on div at bounding box center [10, 138] width 11 height 11
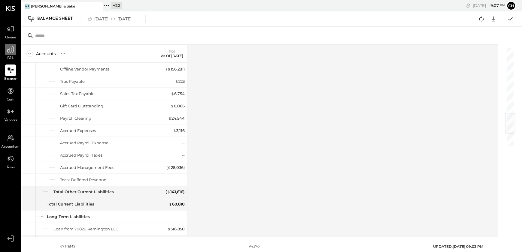
click at [9, 53] on icon at bounding box center [11, 50] width 8 height 8
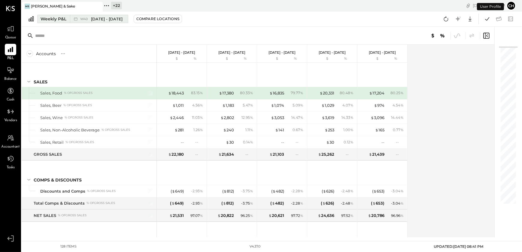
click at [99, 18] on span "[DATE] - [DATE]" at bounding box center [107, 19] width 32 height 6
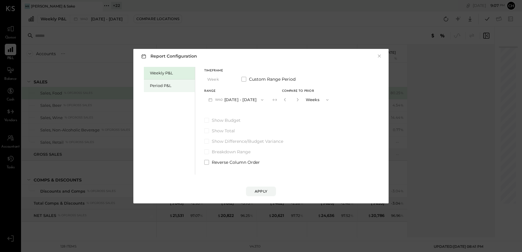
click at [159, 87] on div "Period P&L" at bounding box center [171, 86] width 42 height 6
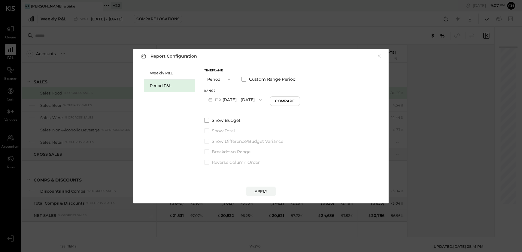
click at [240, 103] on button "P10 [DATE] - [DATE]" at bounding box center [235, 99] width 62 height 11
click at [234, 115] on span "[DATE] - [DATE]" at bounding box center [232, 113] width 29 height 5
click at [263, 193] on div "Apply" at bounding box center [261, 191] width 13 height 5
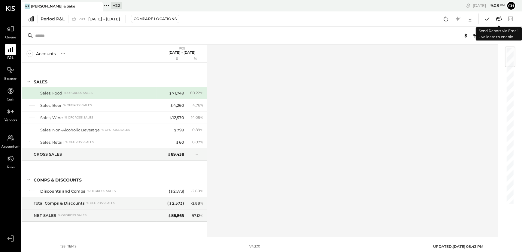
click at [499, 18] on icon at bounding box center [499, 19] width 6 height 5
click at [498, 18] on icon at bounding box center [499, 19] width 8 height 8
click at [499, 18] on icon at bounding box center [499, 19] width 6 height 5
click at [445, 20] on icon at bounding box center [446, 19] width 8 height 8
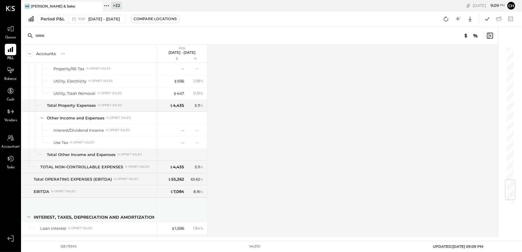
scroll to position [1154, 0]
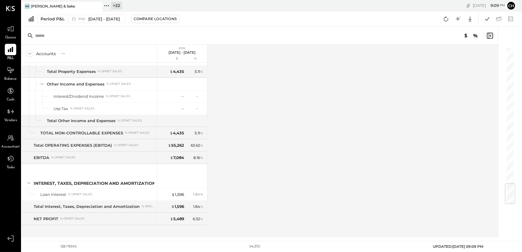
click at [313, 173] on div "Accounts S % GL P09 [DATE] - [DATE] $ % SALES Sales, Food % of GROSS SALES Sale…" at bounding box center [261, 141] width 478 height 193
click at [487, 19] on icon at bounding box center [488, 19] width 8 height 8
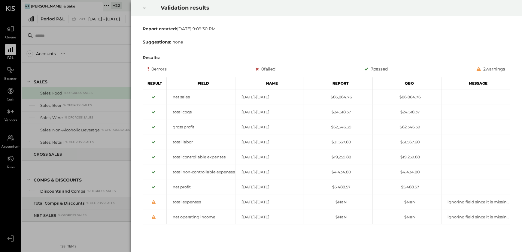
click at [144, 9] on icon at bounding box center [145, 8] width 4 height 7
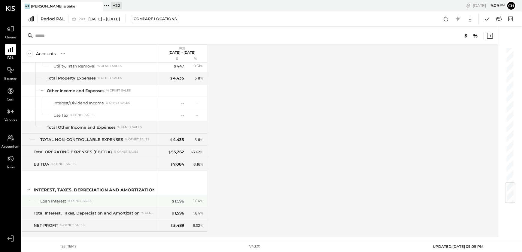
scroll to position [1154, 0]
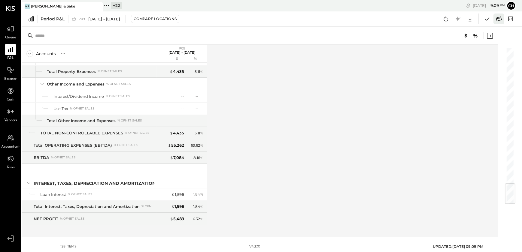
click at [501, 18] on icon at bounding box center [499, 19] width 8 height 8
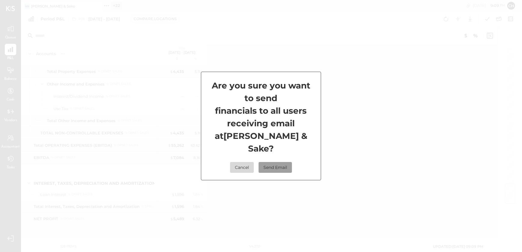
click at [273, 162] on button "Send Email" at bounding box center [275, 167] width 33 height 11
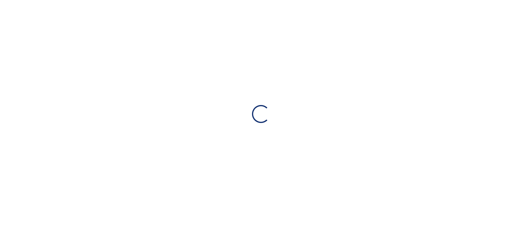
select select "**"
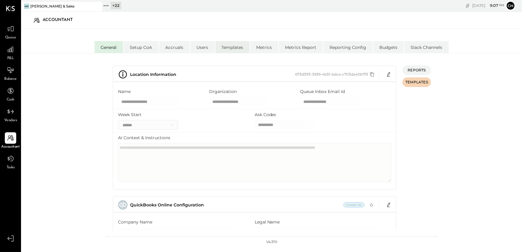
click at [231, 50] on li "Templates" at bounding box center [232, 47] width 34 height 12
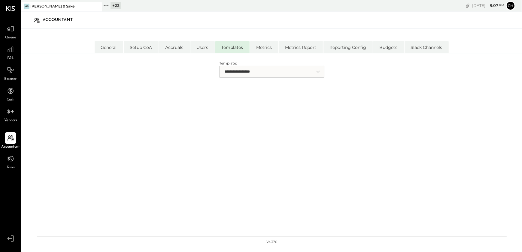
click at [279, 76] on select "**********" at bounding box center [271, 72] width 105 height 12
click at [255, 69] on select "**********" at bounding box center [271, 72] width 105 height 12
click at [204, 45] on li "Users" at bounding box center [203, 47] width 24 height 12
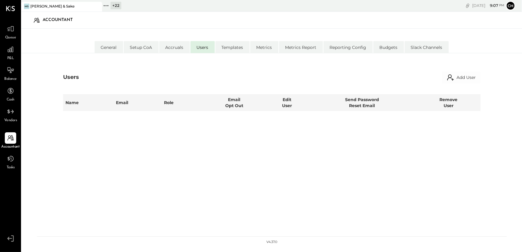
select select "**********"
select select "*****"
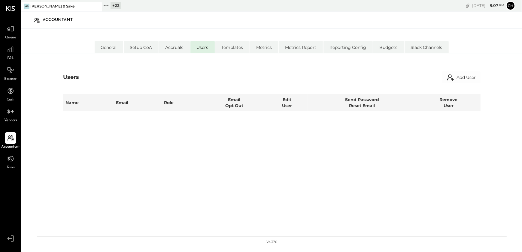
select select "**********"
